Goal: Task Accomplishment & Management: Manage account settings

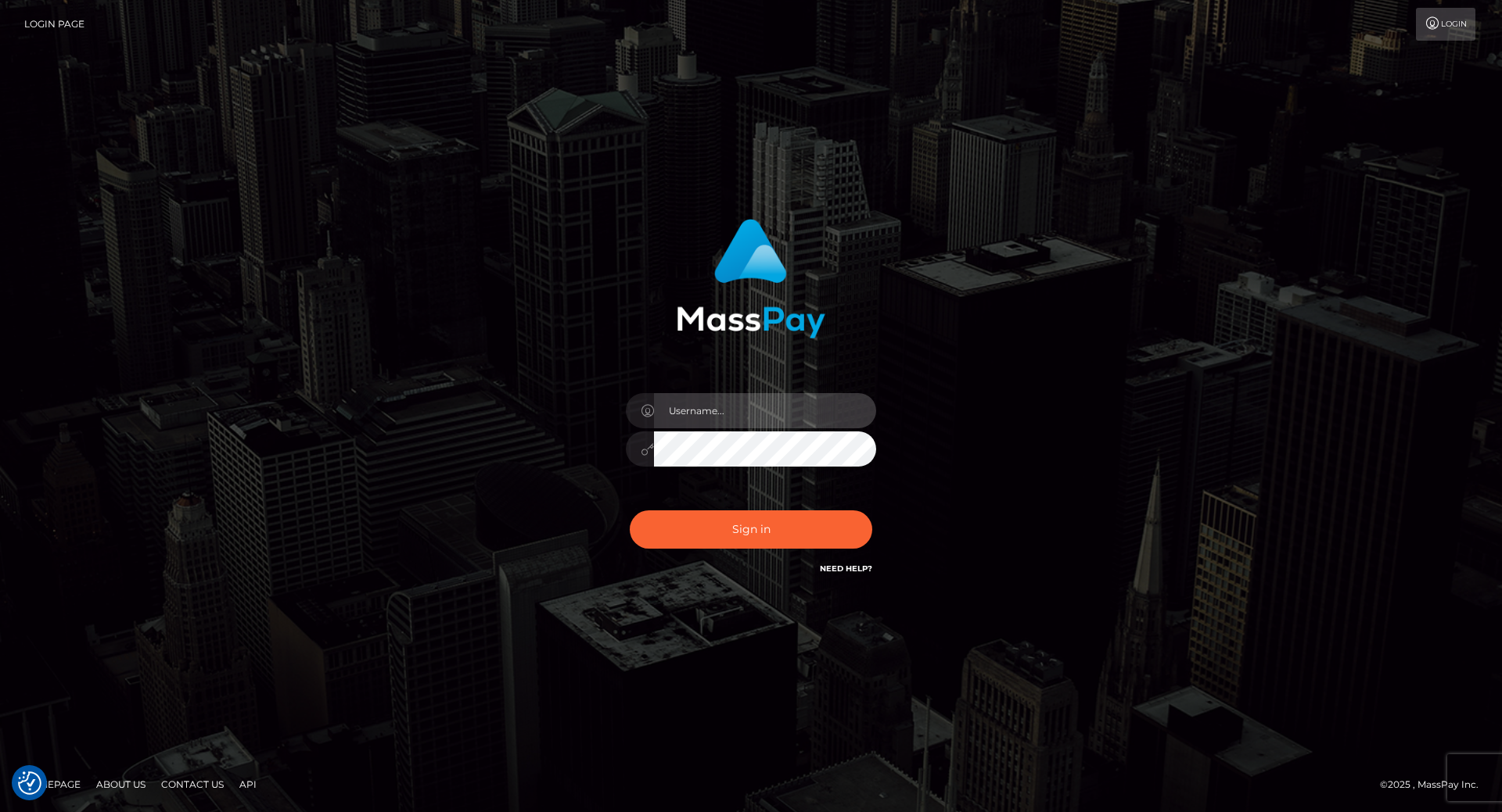
click at [772, 403] on input "text" at bounding box center [764, 410] width 222 height 35
type input "[PERSON_NAME].throne"
click at [700, 397] on input "text" at bounding box center [764, 410] width 222 height 35
type input "leslie.throne"
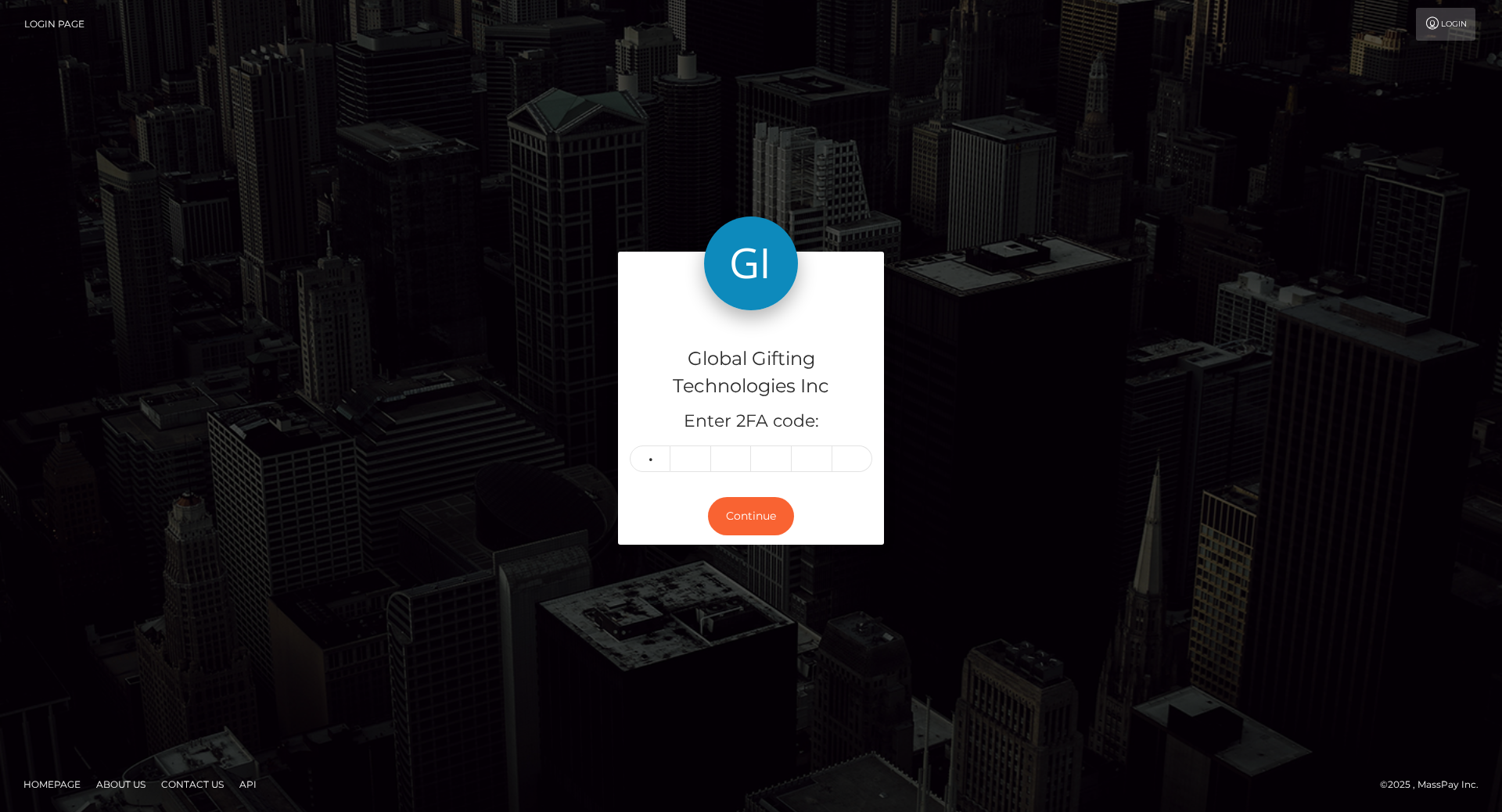
type input "8"
type input "5"
type input "6"
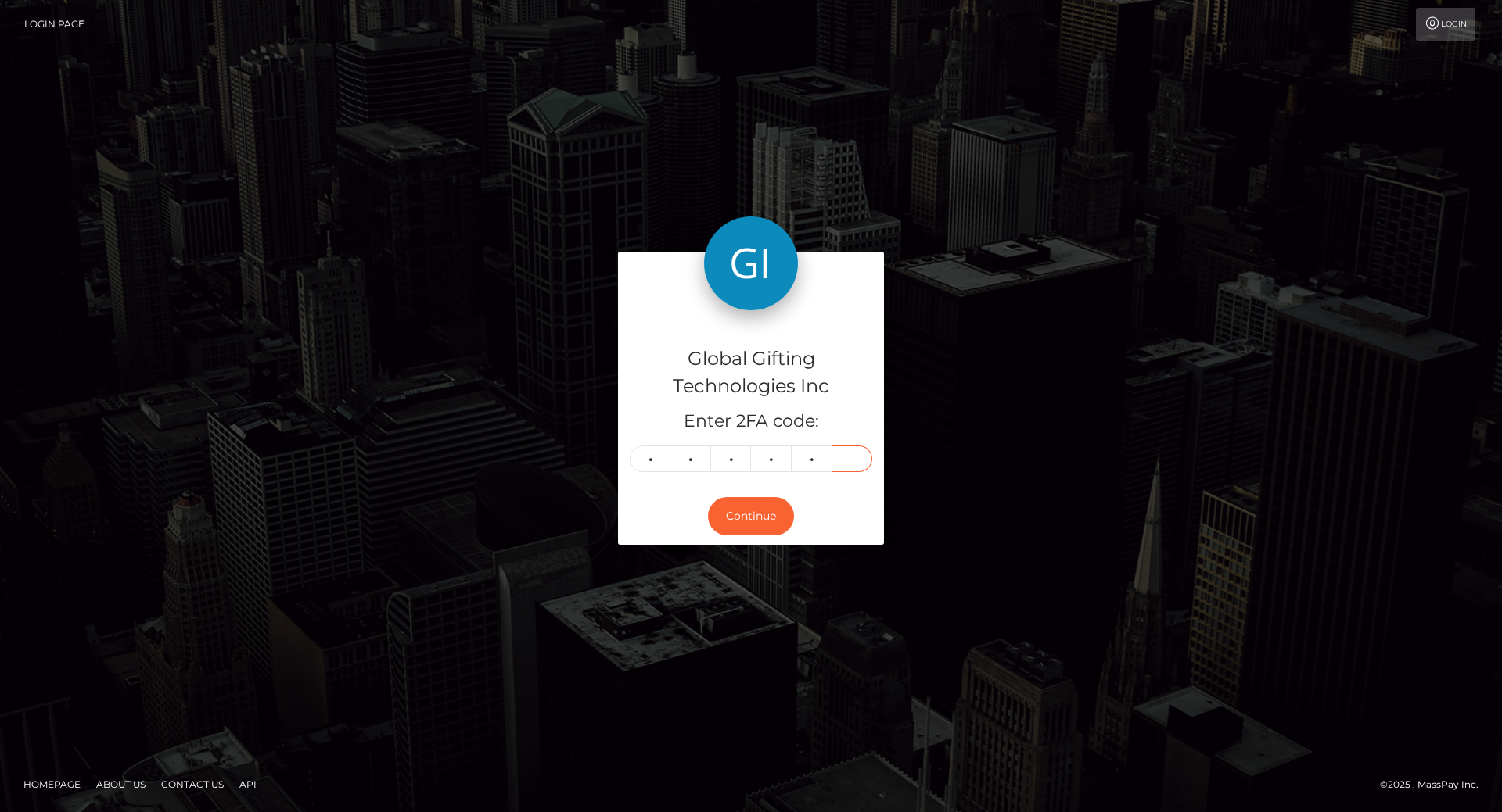
type input "0"
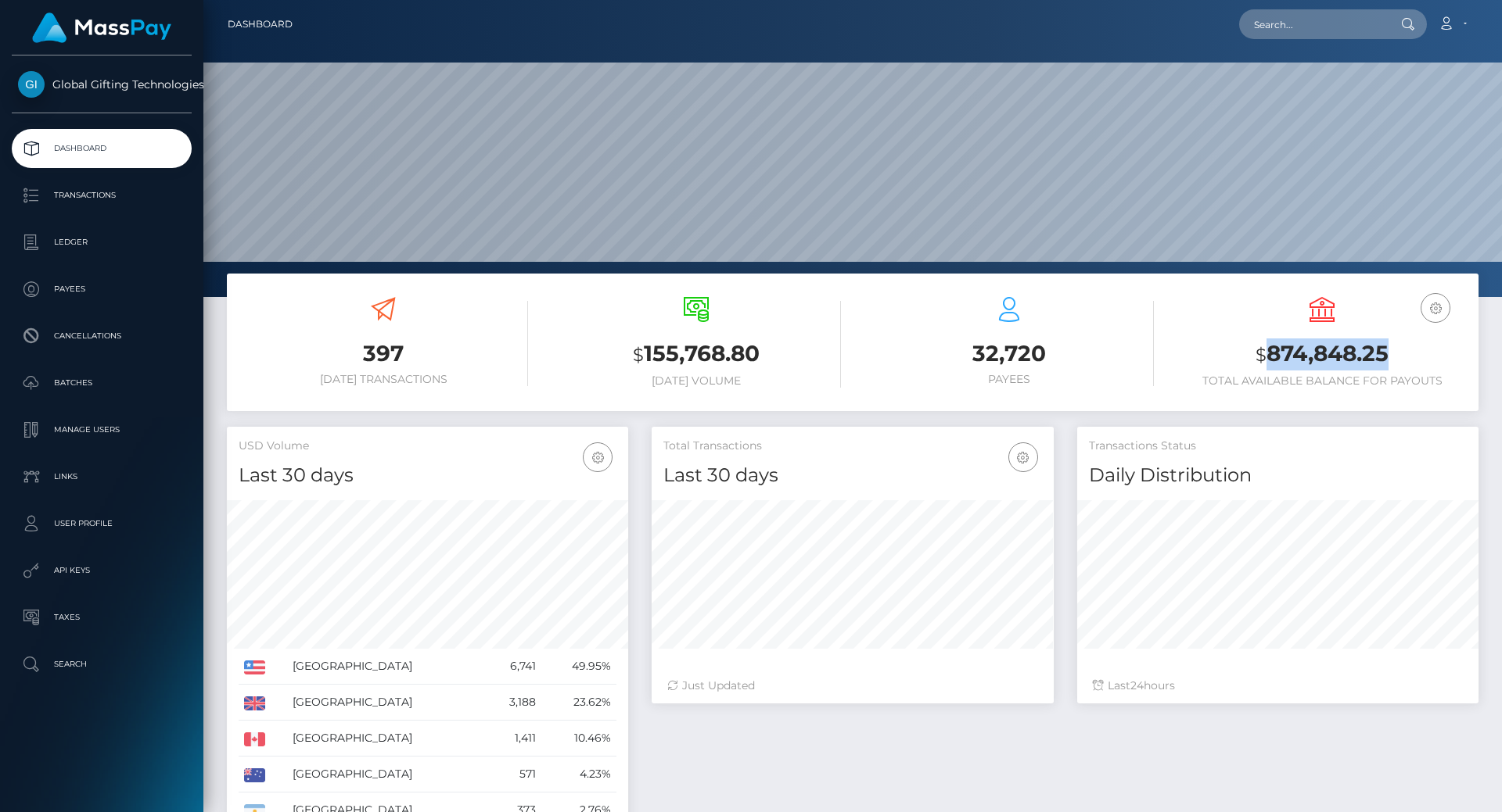
scroll to position [278, 402]
click at [1457, 28] on link "Account" at bounding box center [1452, 24] width 46 height 33
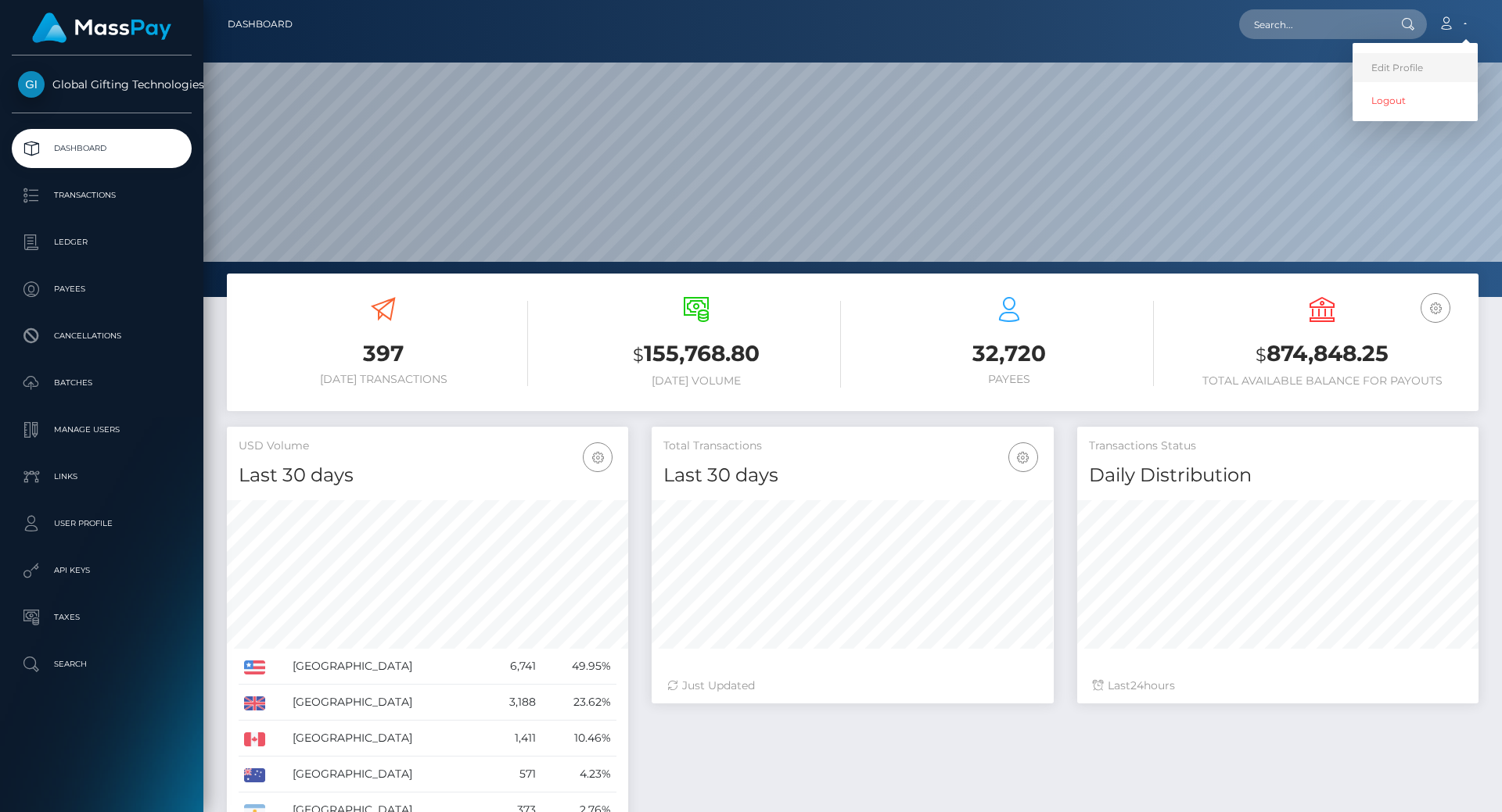
click at [1403, 79] on link "Edit Profile" at bounding box center [1415, 67] width 125 height 29
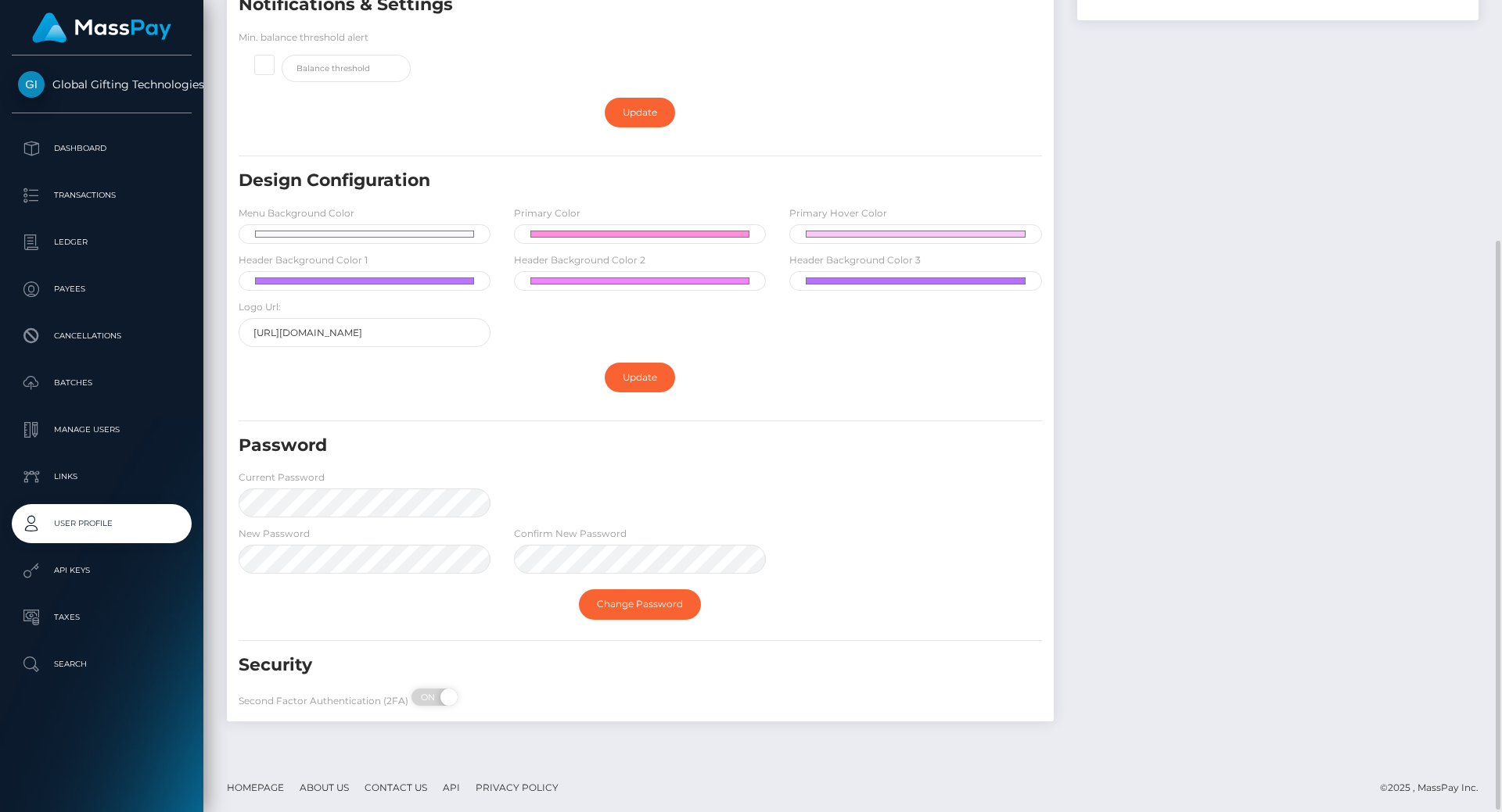
scroll to position [346, 0]
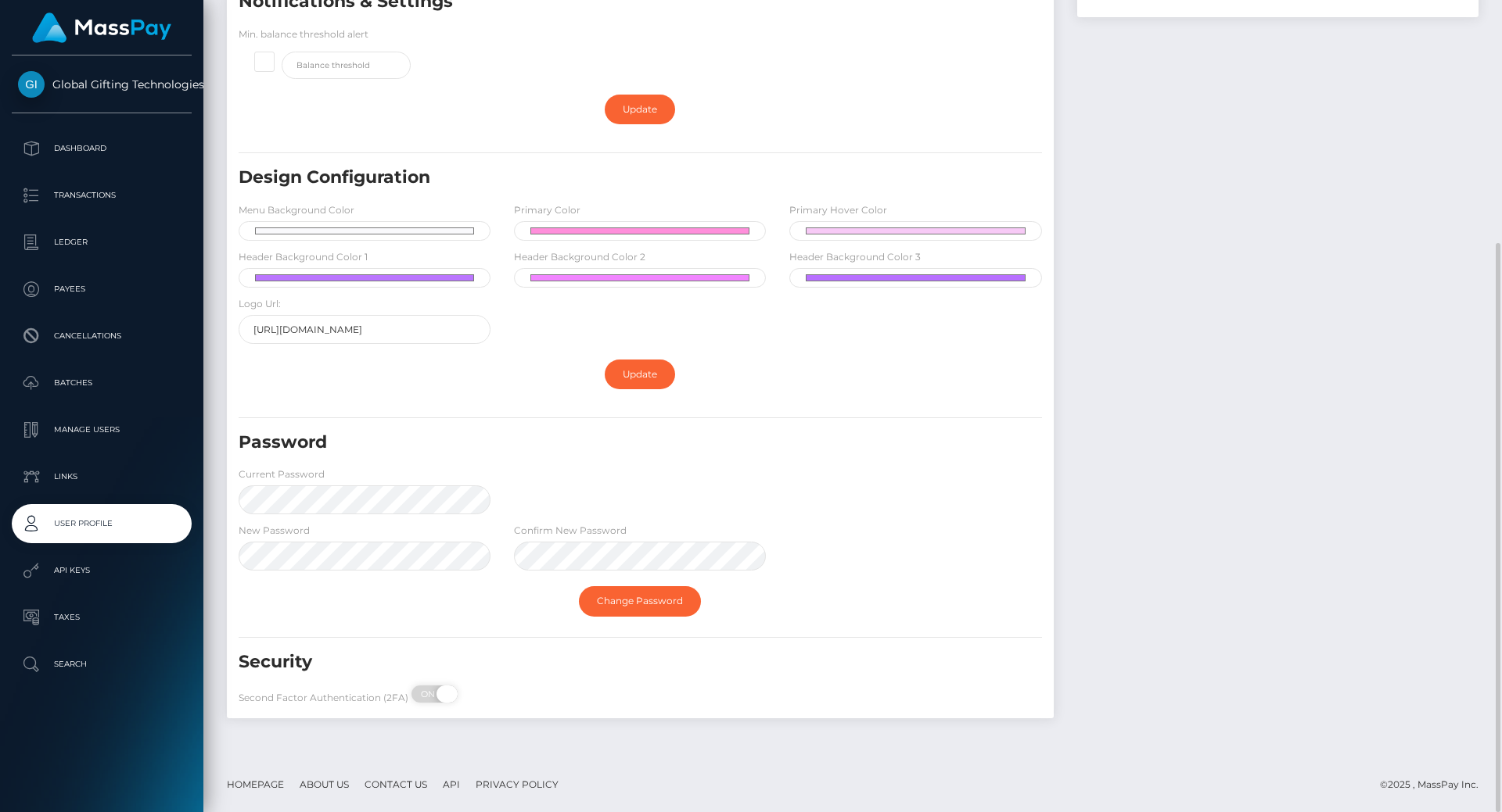
click at [436, 689] on span at bounding box center [446, 694] width 21 height 17
click at [432, 698] on span "OFF" at bounding box center [439, 694] width 39 height 17
checkbox input "true"
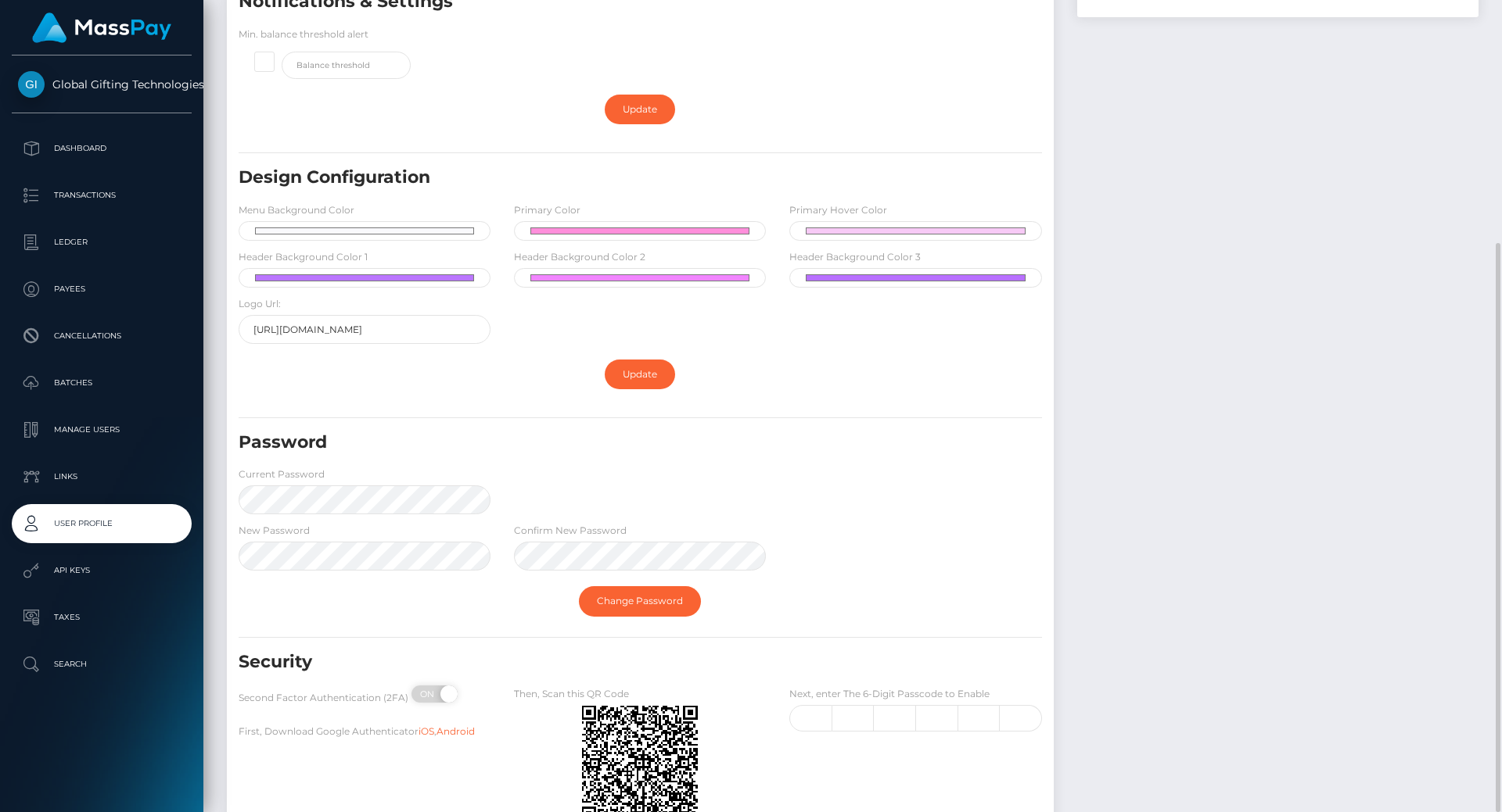
scroll to position [466, 0]
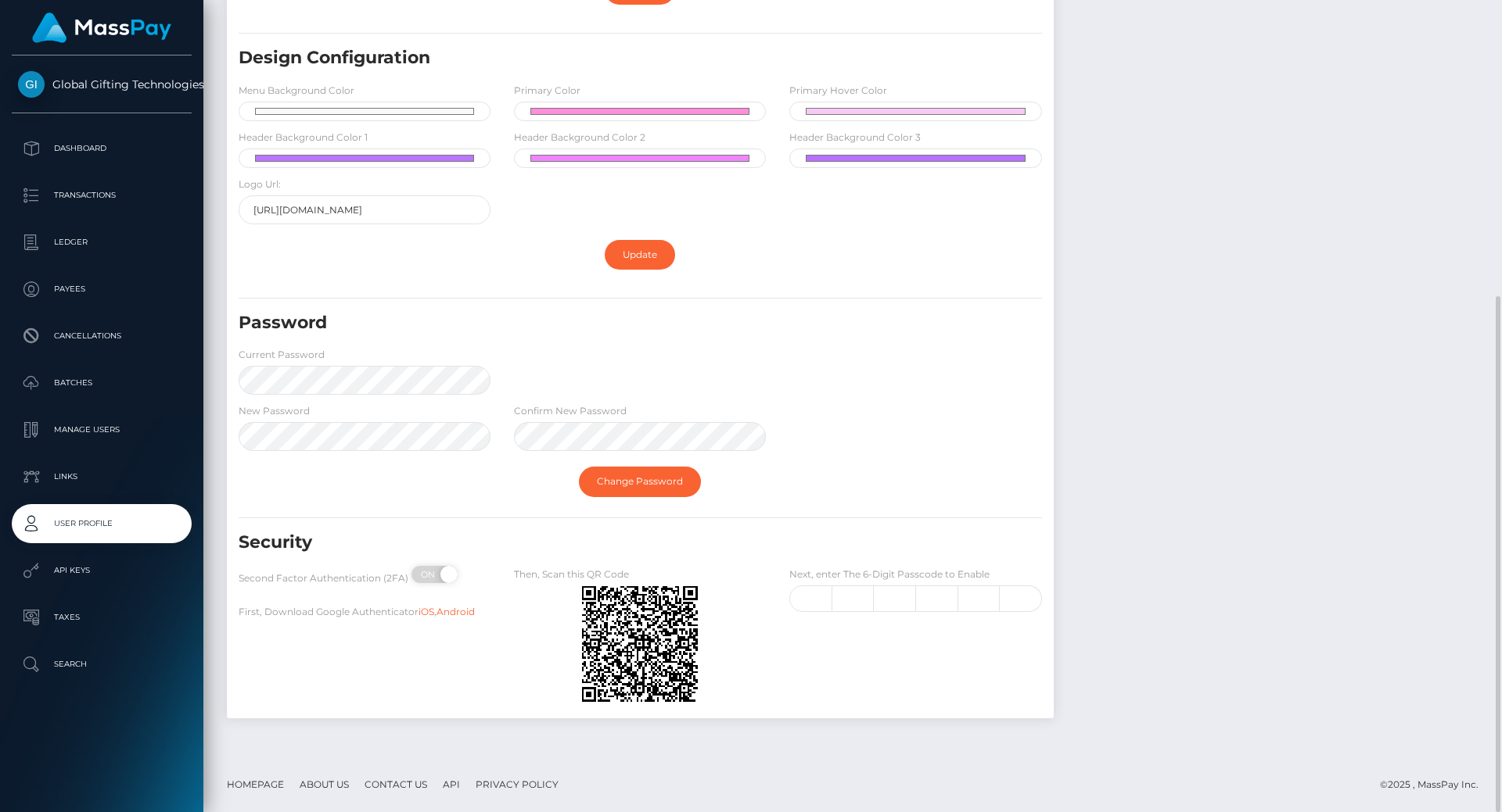
drag, startPoint x: 618, startPoint y: 643, endPoint x: 1082, endPoint y: 449, distance: 502.9
click at [1082, 449] on div "Global Gifting Technologies Inc Member since [DATE]" at bounding box center [1277, 175] width 425 height 1117
click at [931, 588] on input "text" at bounding box center [936, 598] width 43 height 26
click at [894, 536] on h5 "Security" at bounding box center [575, 543] width 674 height 25
drag, startPoint x: 612, startPoint y: 634, endPoint x: 1062, endPoint y: 500, distance: 469.5
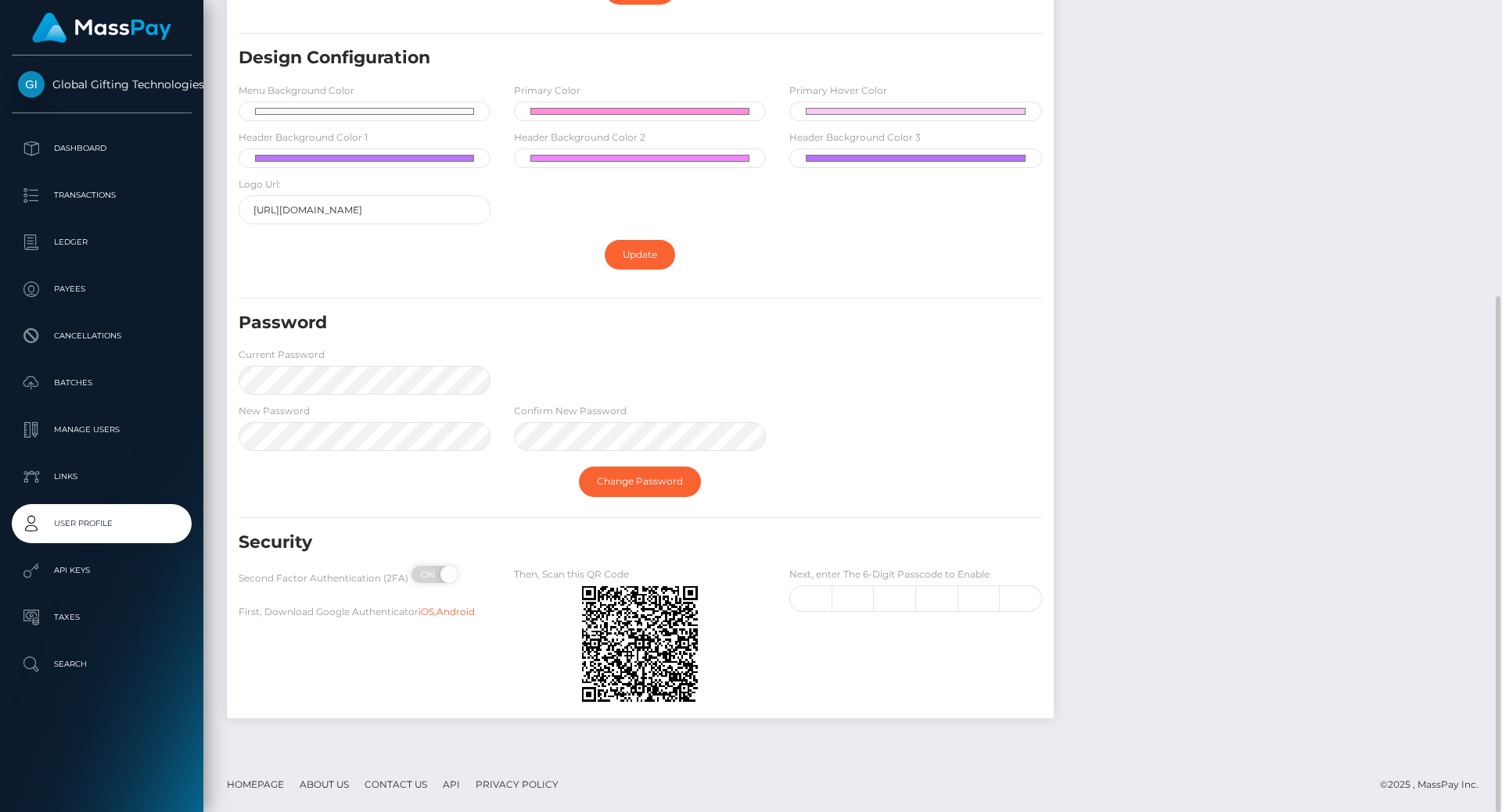
click at [1062, 500] on div "Profile E-mail [PERSON_NAME][EMAIL_ADDRESS][DOMAIN_NAME] Phone 8564082098 Addre…" at bounding box center [639, 175] width 850 height 1117
click at [815, 602] on input "text" at bounding box center [810, 598] width 43 height 26
click at [813, 594] on input "text" at bounding box center [810, 598] width 43 height 26
type input "5"
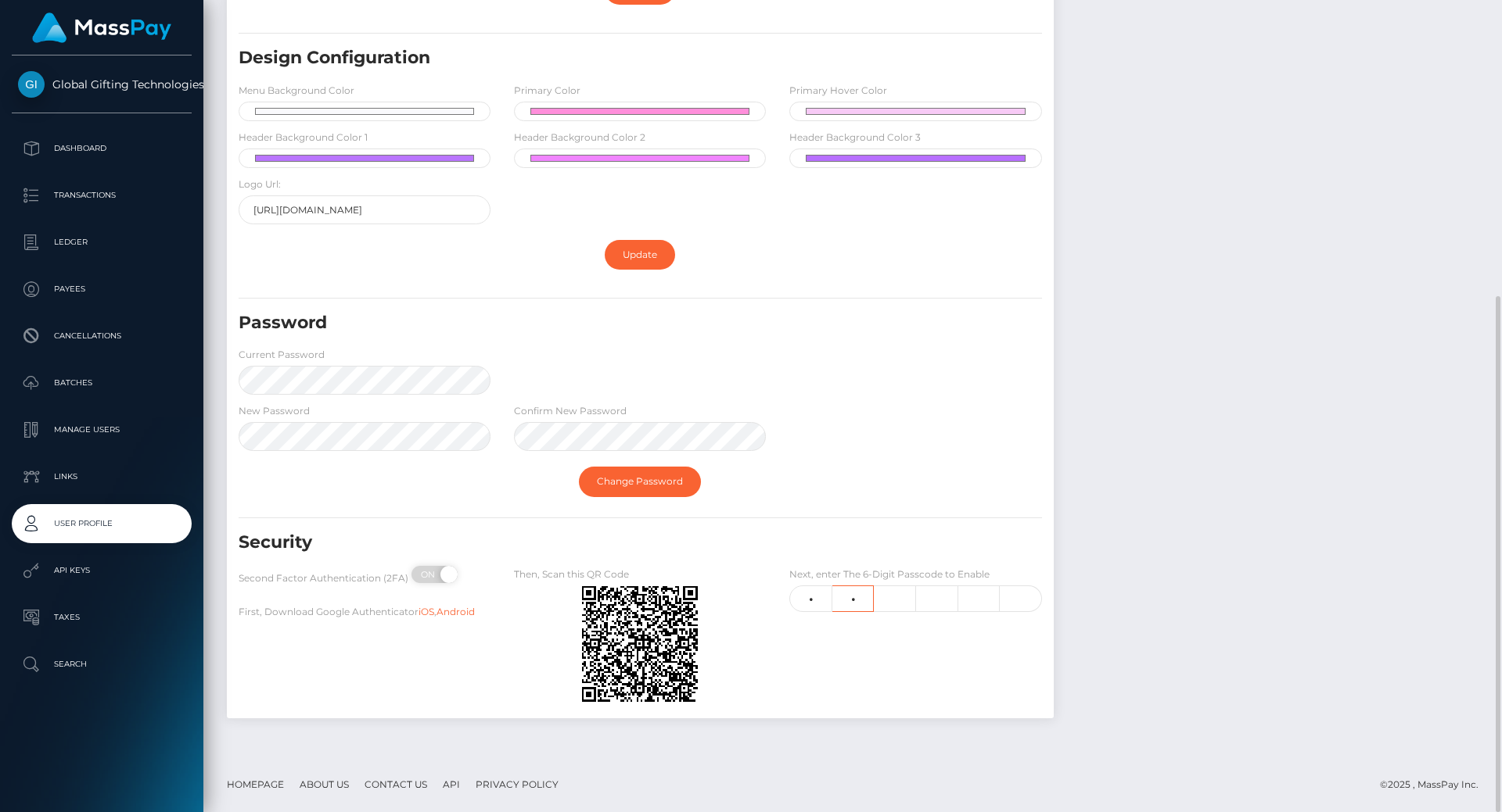
type input "8"
type input "0"
type input "9"
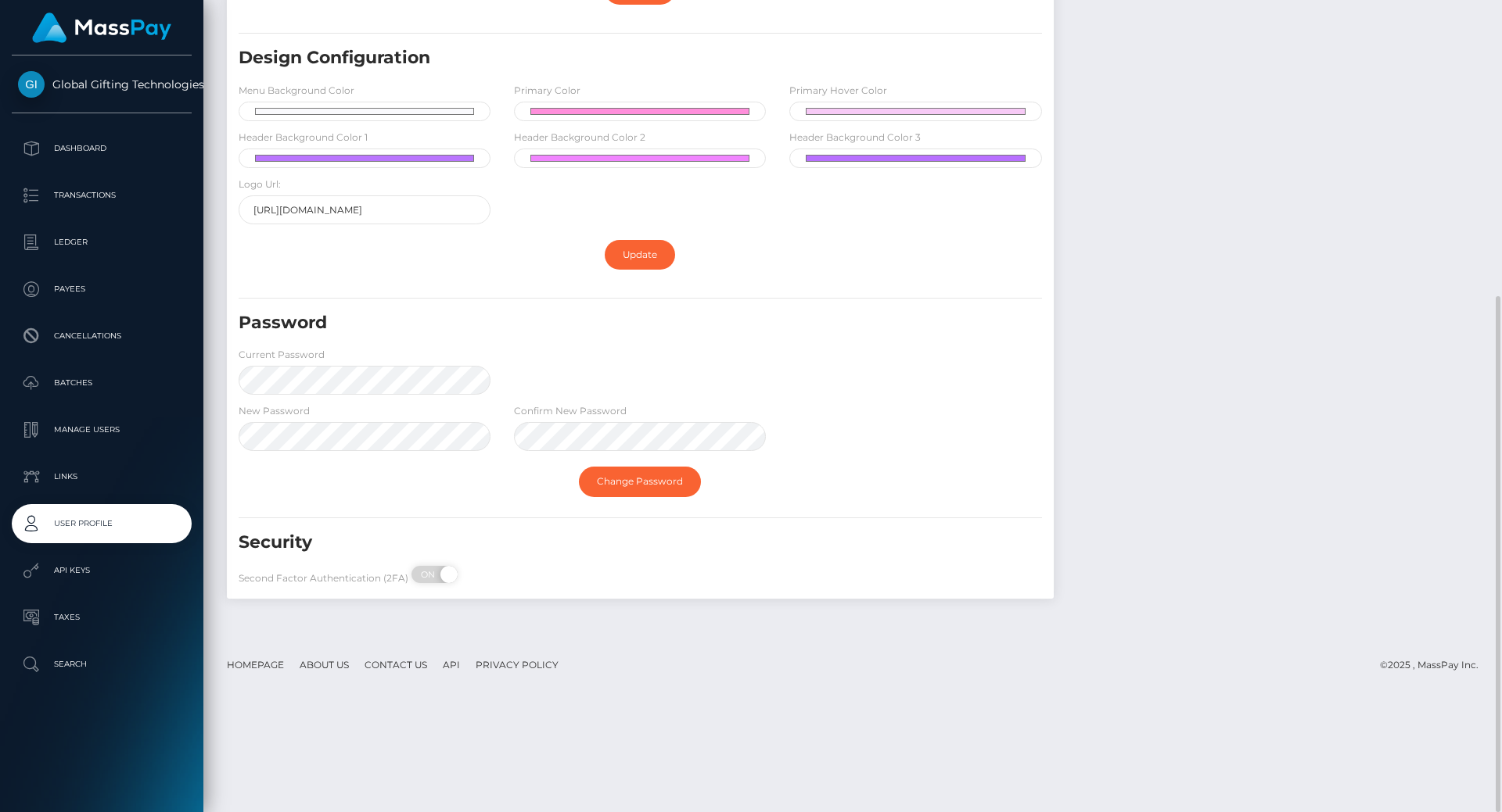
click at [851, 488] on div "Change Password" at bounding box center [640, 481] width 827 height 45
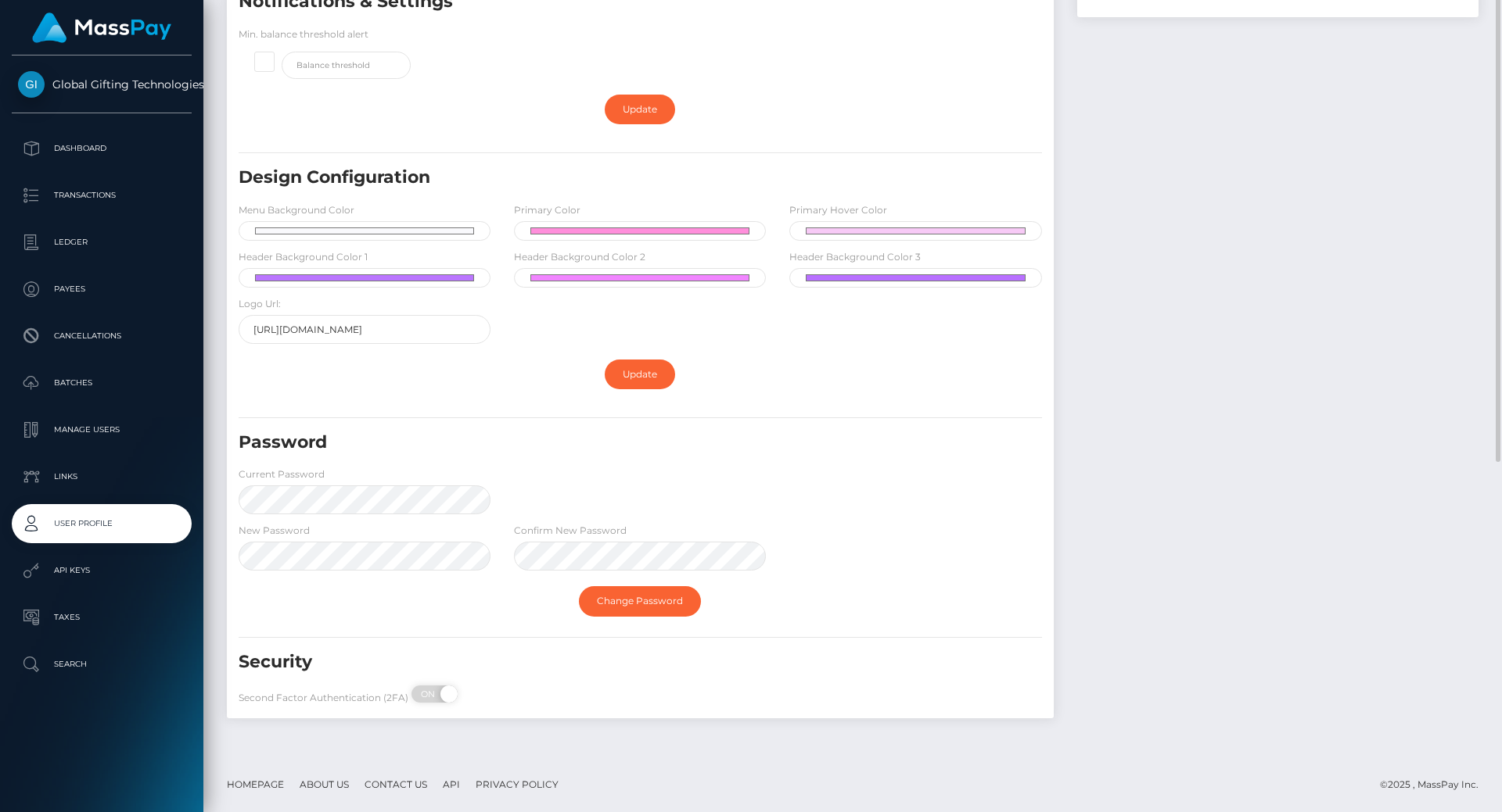
scroll to position [0, 0]
